Goal: Transaction & Acquisition: Purchase product/service

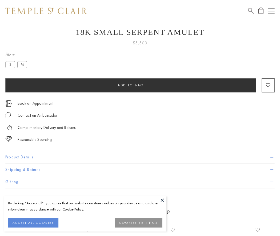
scroll to position [21, 0]
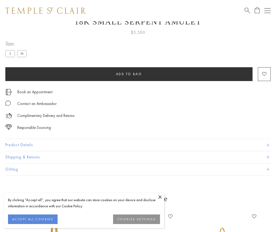
click at [129, 74] on span "Add to bag" at bounding box center [129, 74] width 26 height 5
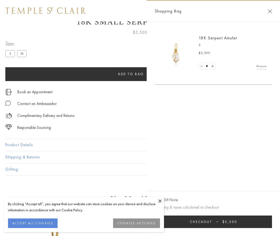
click at [212, 222] on span "Checkout" at bounding box center [201, 222] width 22 height 5
